Goal: Transaction & Acquisition: Purchase product/service

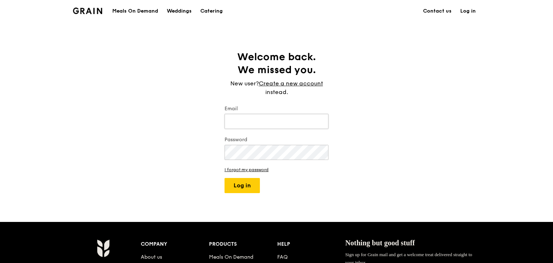
click at [257, 124] on input "Email" at bounding box center [276, 121] width 104 height 15
type input "[EMAIL_ADDRESS][DOMAIN_NAME]"
click at [238, 190] on button "Log in" at bounding box center [241, 185] width 35 height 15
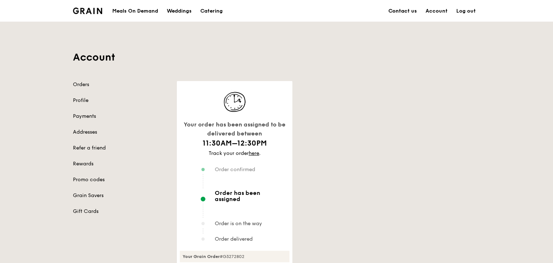
click at [398, 10] on link "Contact us" at bounding box center [402, 11] width 37 height 22
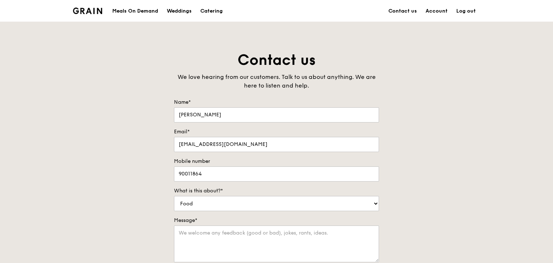
click at [133, 9] on div "Meals On Demand" at bounding box center [135, 11] width 46 height 22
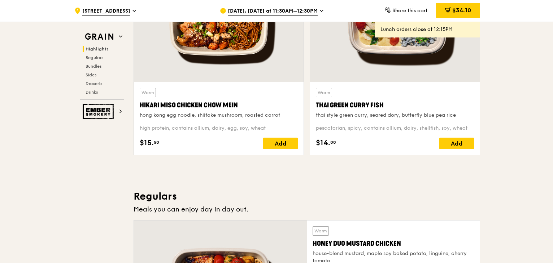
scroll to position [289, 0]
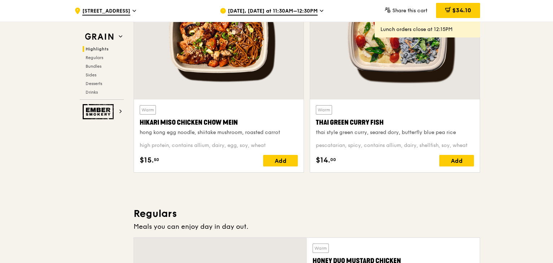
click at [102, 11] on span "430 Joo Chiat Road" at bounding box center [106, 12] width 48 height 8
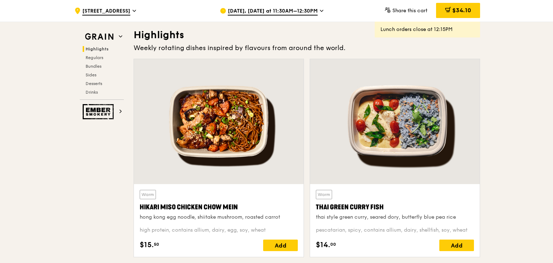
scroll to position [144, 0]
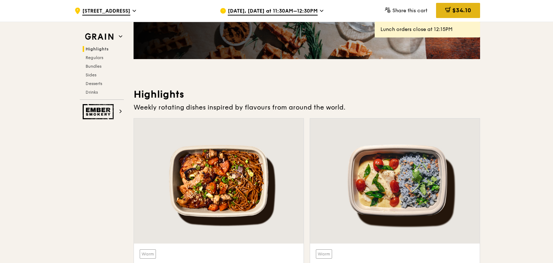
click at [442, 10] on div "$34.10" at bounding box center [458, 10] width 44 height 15
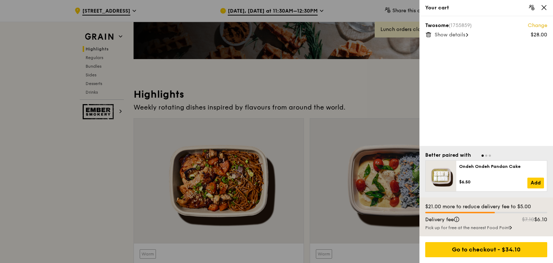
click at [190, 15] on div at bounding box center [276, 131] width 553 height 263
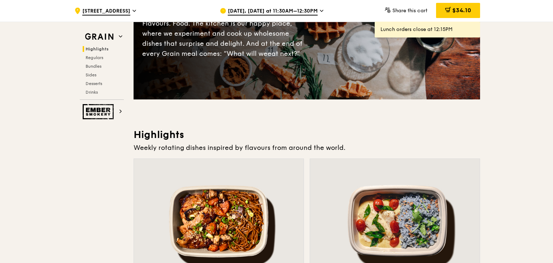
scroll to position [0, 0]
